Goal: Navigation & Orientation: Find specific page/section

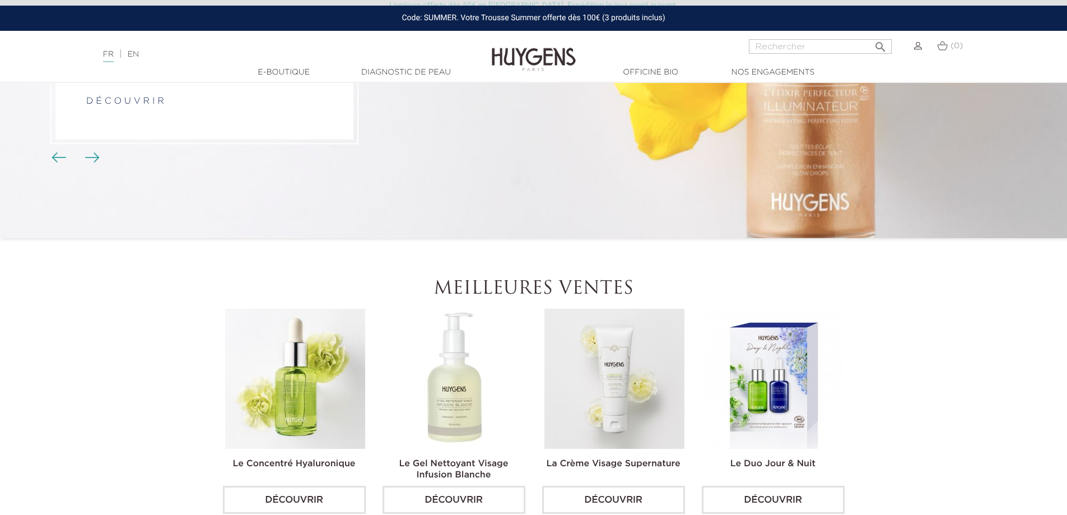
scroll to position [336, 0]
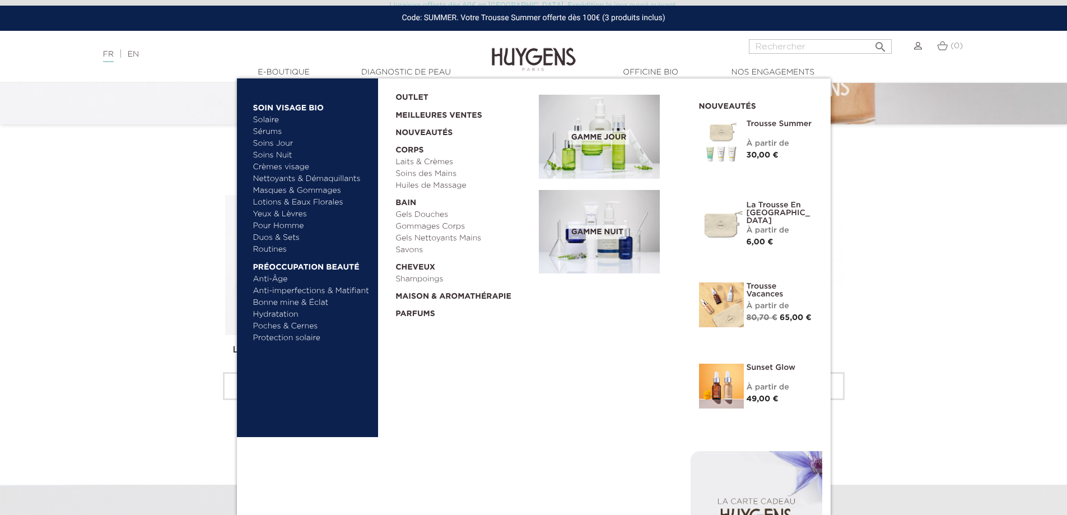
click at [282, 71] on link "  E-Boutique" at bounding box center [284, 73] width 112 height 12
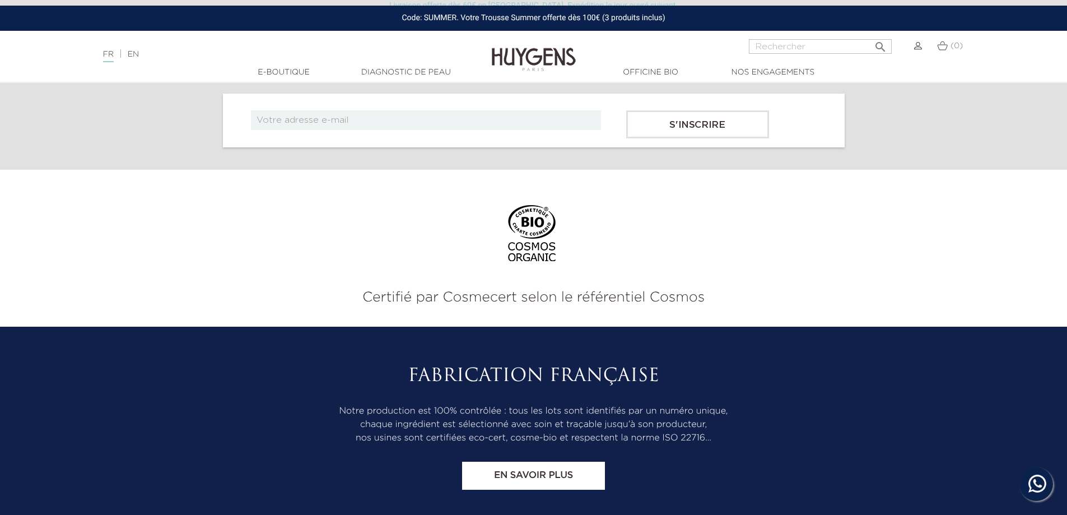
scroll to position [3633, 0]
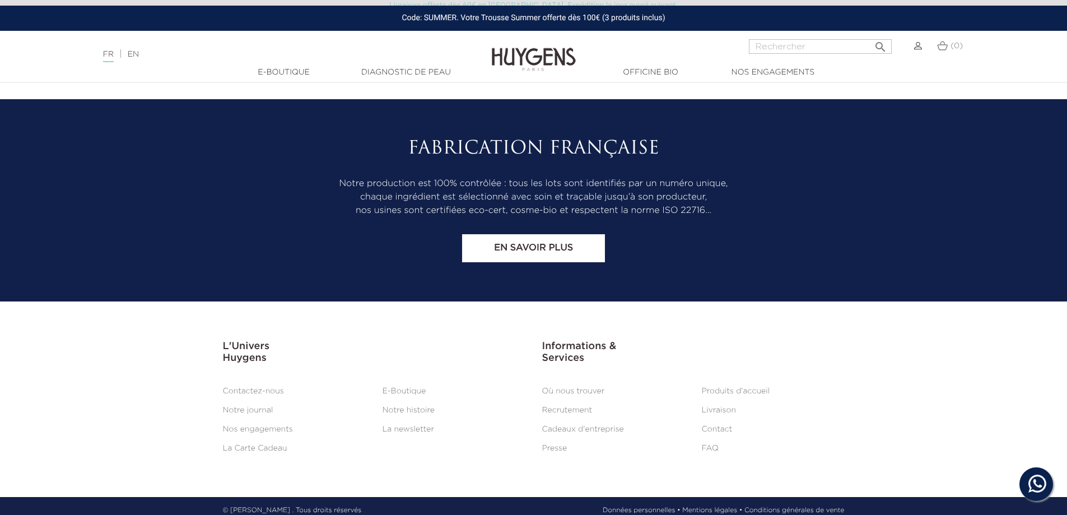
click at [717, 425] on link "Contact" at bounding box center [717, 429] width 31 height 8
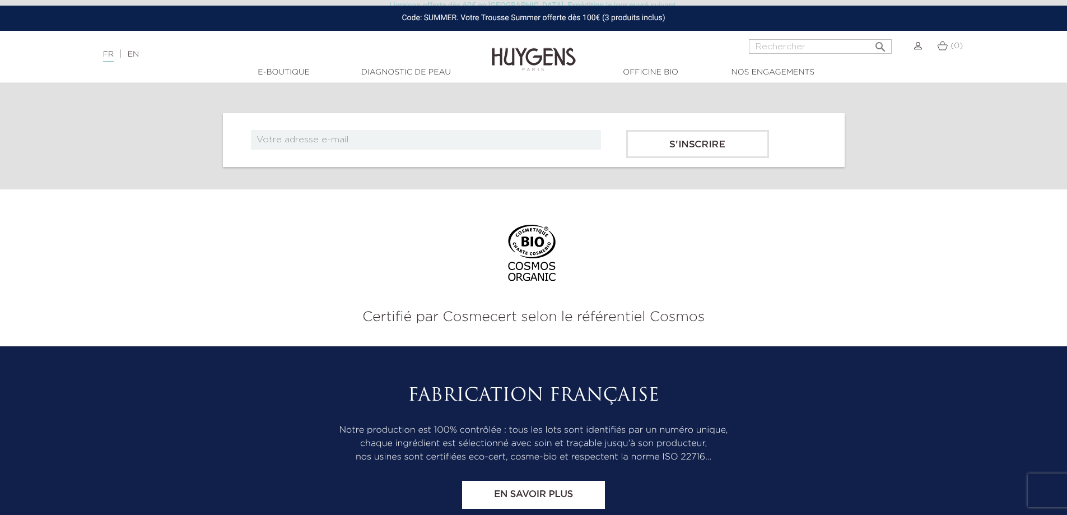
scroll to position [928, 0]
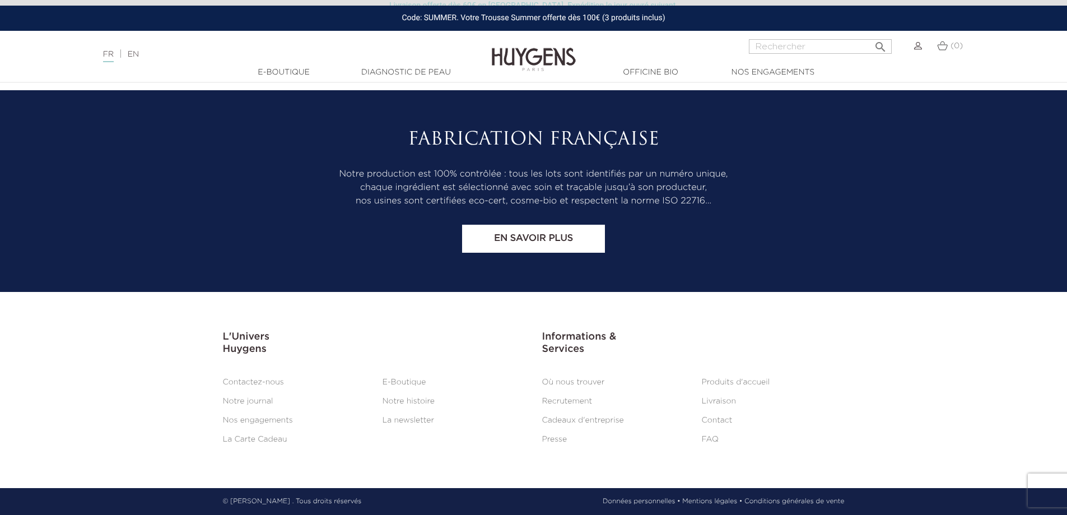
click at [560, 439] on link "Presse" at bounding box center [554, 439] width 25 height 8
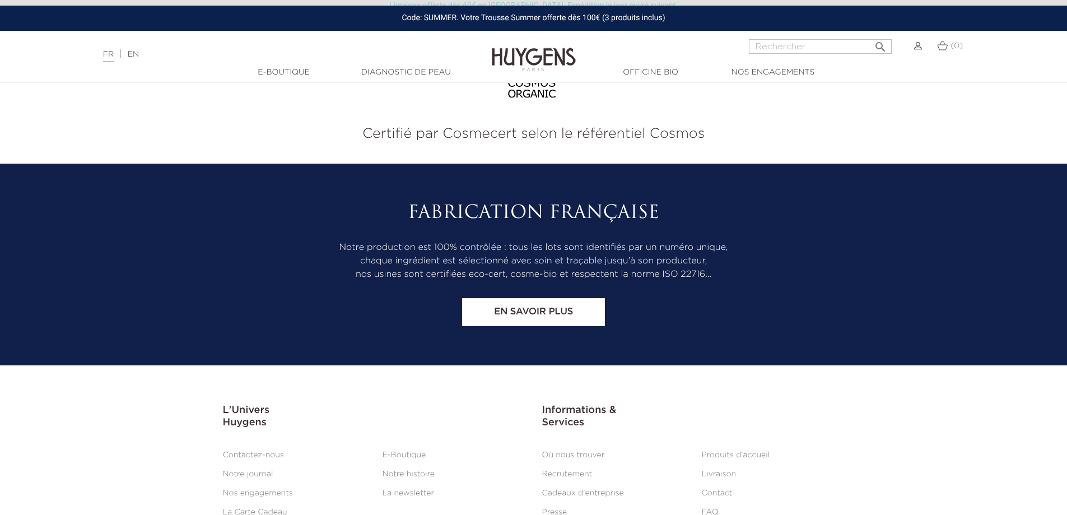
scroll to position [2015, 0]
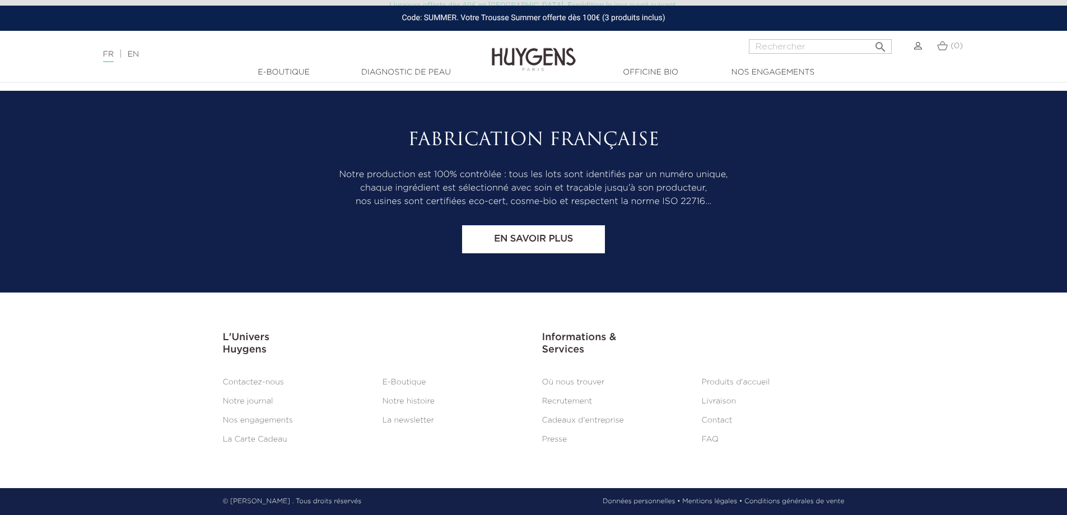
click at [699, 497] on link "Mentions légales •" at bounding box center [712, 501] width 60 height 10
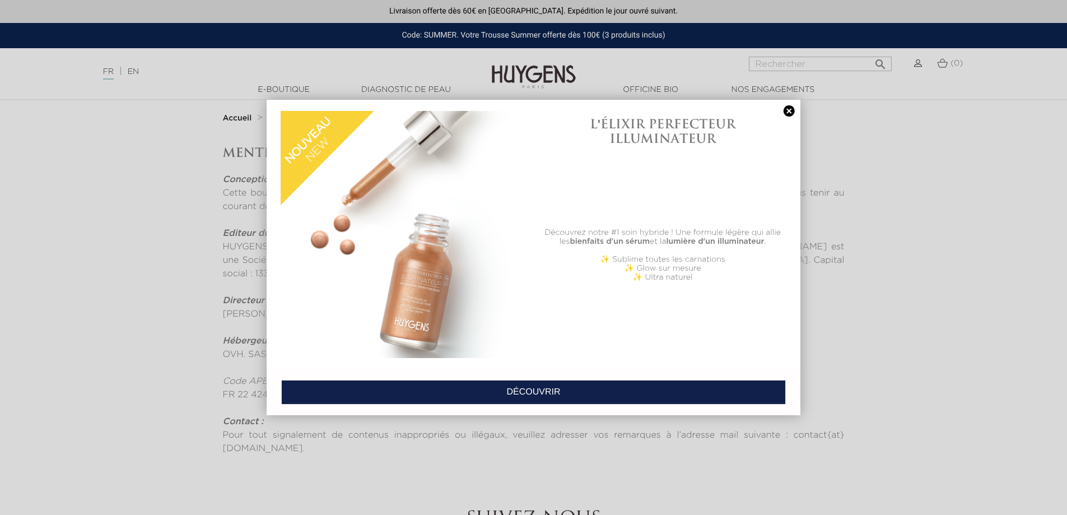
click at [787, 110] on link at bounding box center [789, 111] width 16 height 12
